Goal: Navigation & Orientation: Find specific page/section

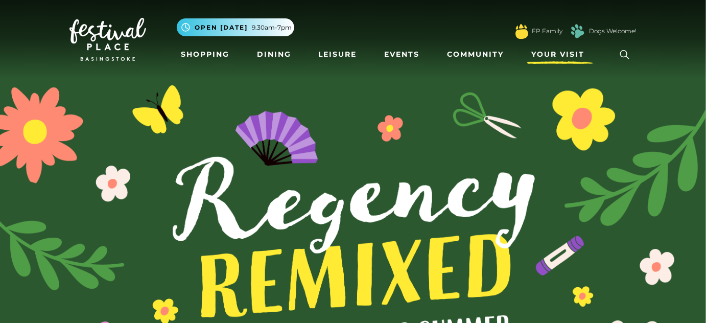
click at [559, 54] on span "Your Visit" at bounding box center [558, 54] width 53 height 11
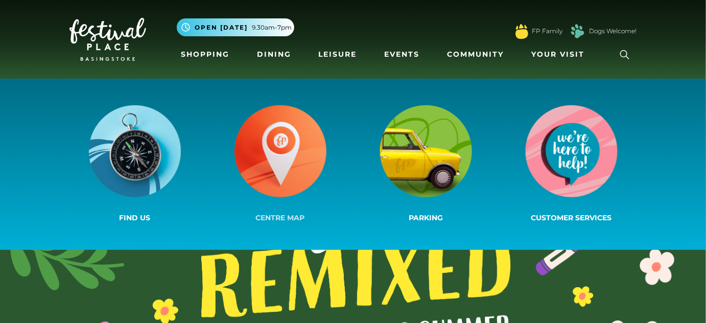
click at [285, 165] on img at bounding box center [281, 151] width 92 height 92
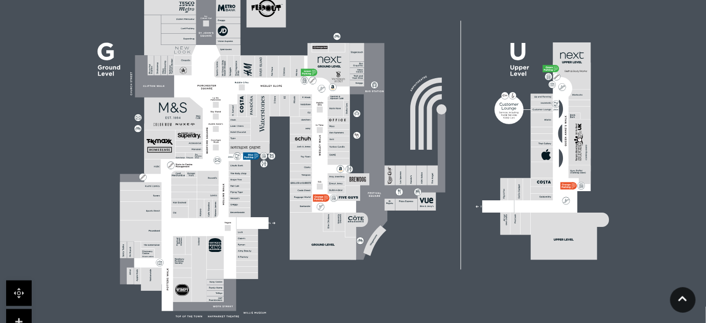
scroll to position [465, 0]
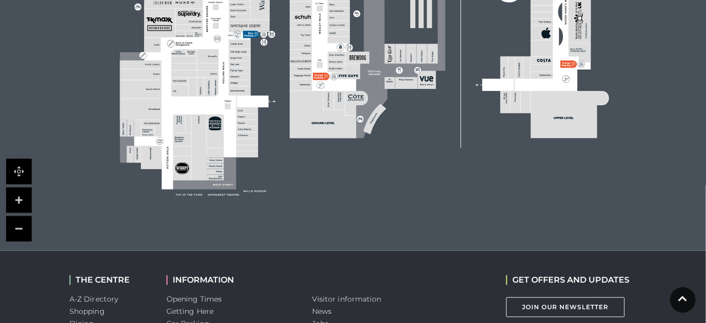
click at [565, 114] on icon at bounding box center [570, 114] width 78 height 47
